Goal: Task Accomplishment & Management: Complete application form

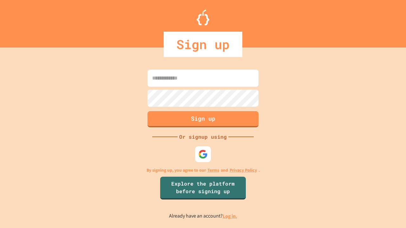
click at [230, 216] on link "Log in." at bounding box center [230, 216] width 15 height 7
